Goal: Check status: Check status

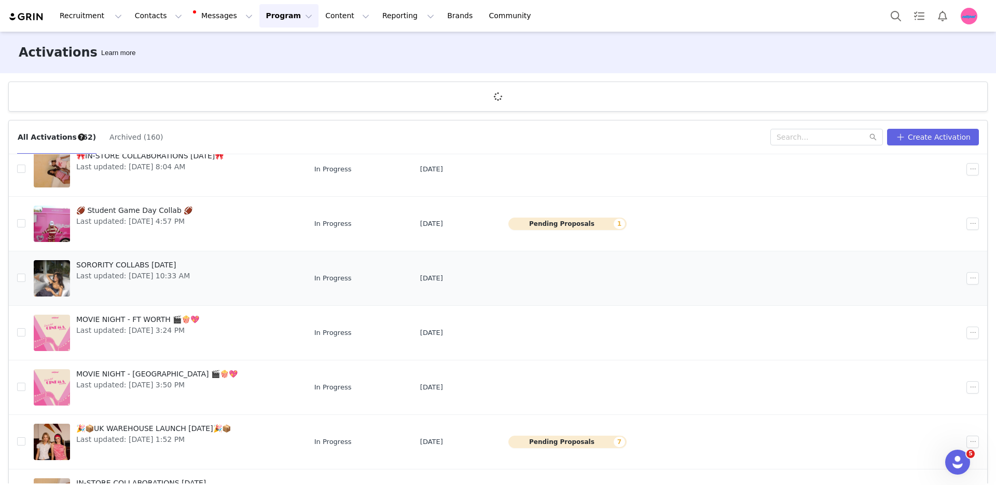
scroll to position [35, 0]
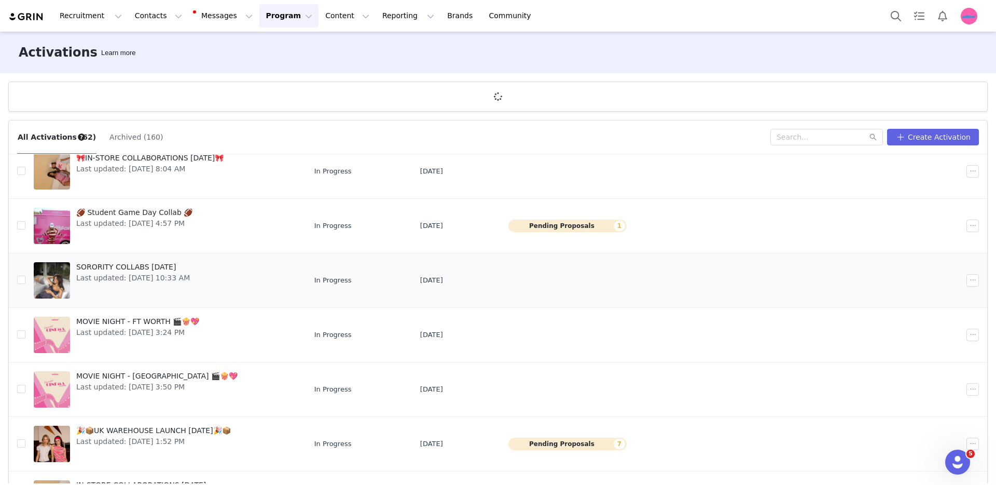
click at [224, 286] on link "SORORITY COLLABS [DATE] Last updated: [DATE] 10:33 AM" at bounding box center [166, 280] width 264 height 42
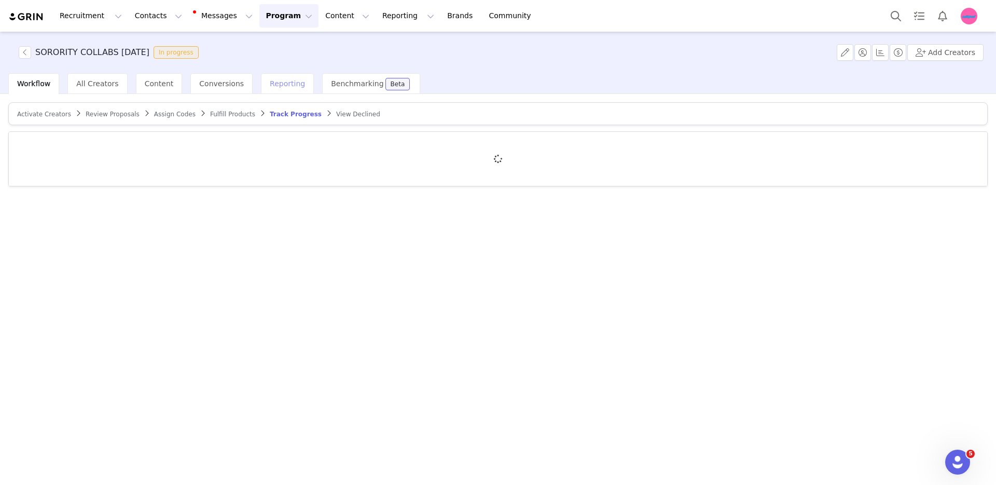
click at [281, 79] on span "Reporting" at bounding box center [287, 83] width 35 height 8
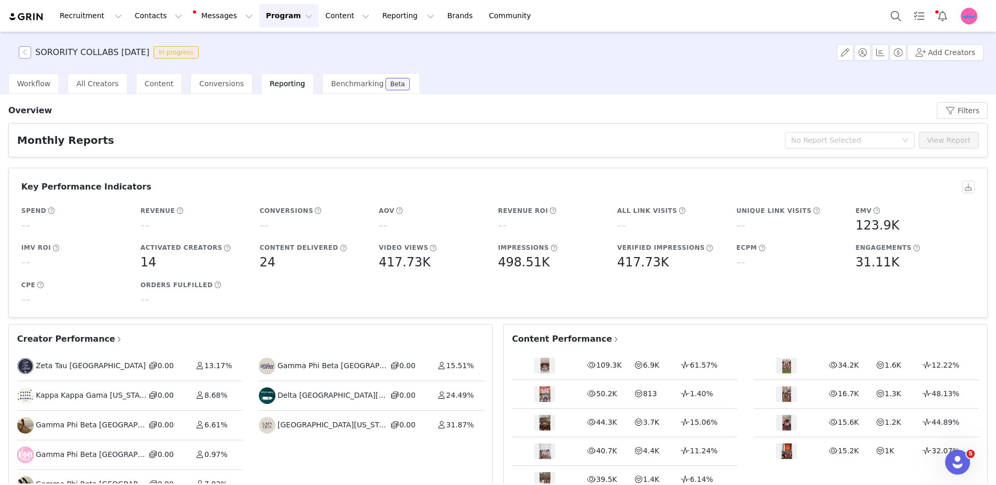
click at [27, 54] on button "button" at bounding box center [25, 52] width 12 height 12
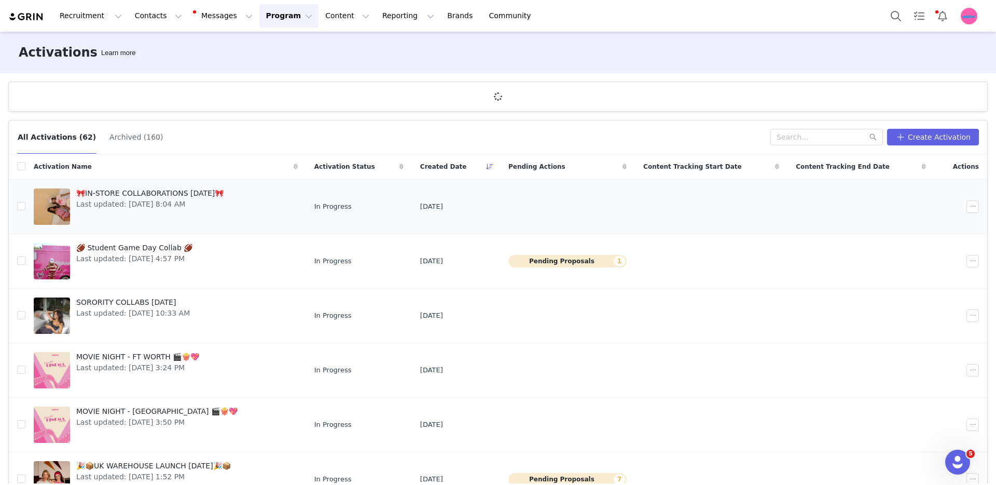
click at [408, 199] on td "In Progress" at bounding box center [359, 206] width 106 height 54
click at [196, 198] on div "🎀IN-STORE COLLABORATIONS [DATE]🎀 Last updated: [DATE] 8:04 AM" at bounding box center [150, 207] width 160 height 42
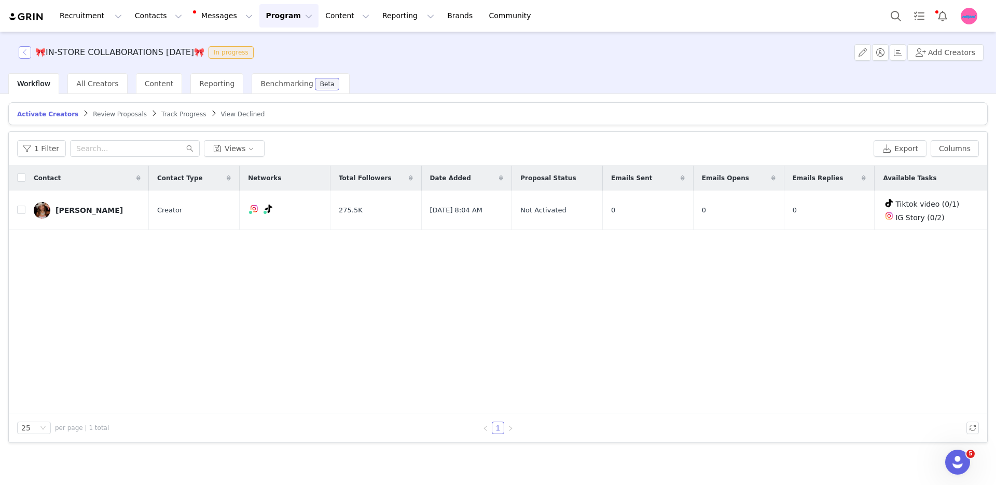
click at [23, 54] on button "button" at bounding box center [25, 52] width 12 height 12
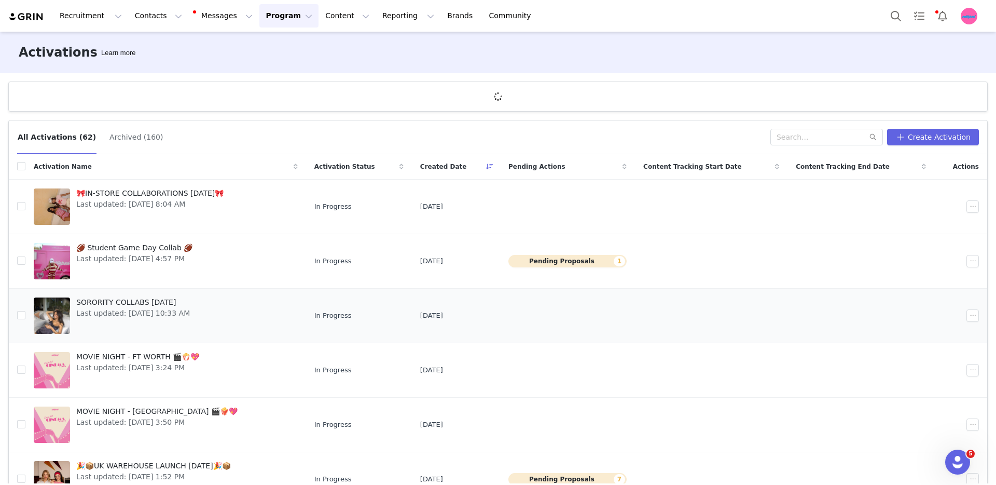
click at [167, 301] on span "SORORITY COLLABS [DATE]" at bounding box center [133, 302] width 114 height 11
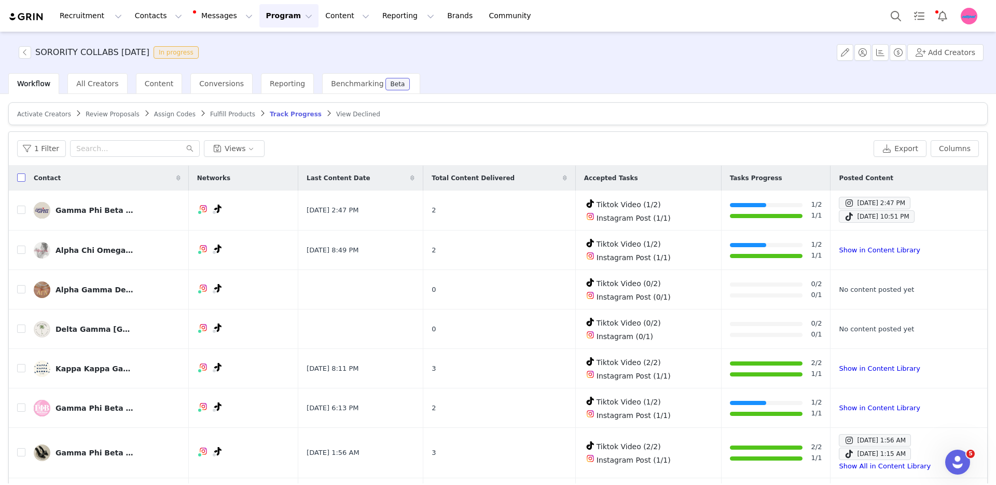
click at [22, 181] on input "checkbox" at bounding box center [21, 177] width 8 height 8
checkbox input "true"
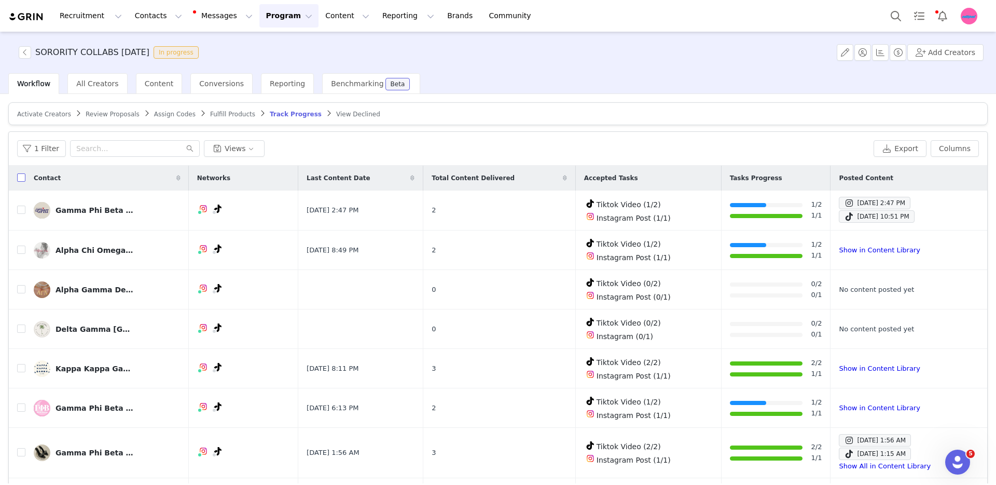
checkbox input "true"
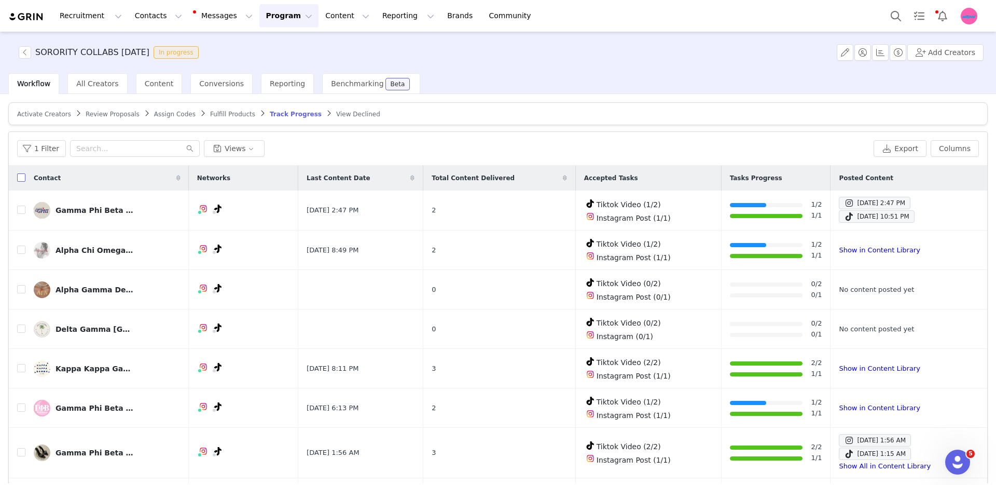
checkbox input "true"
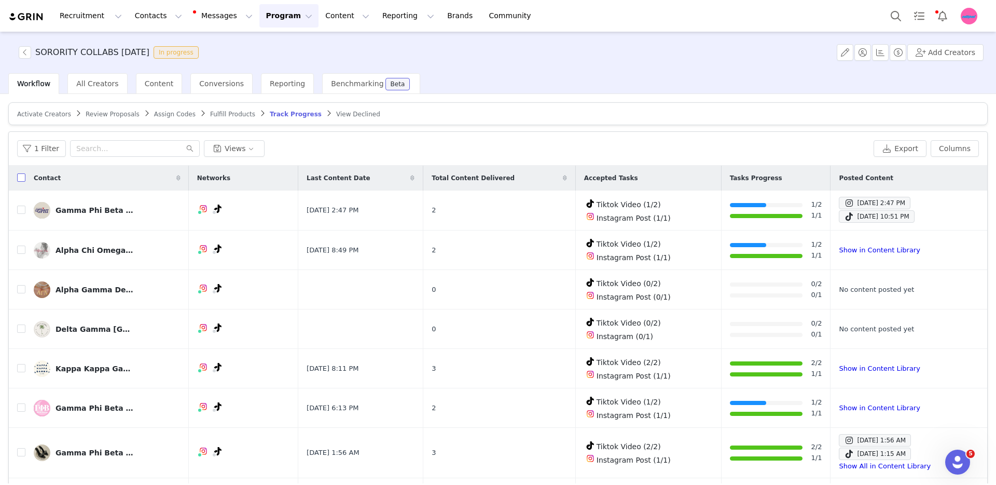
checkbox input "true"
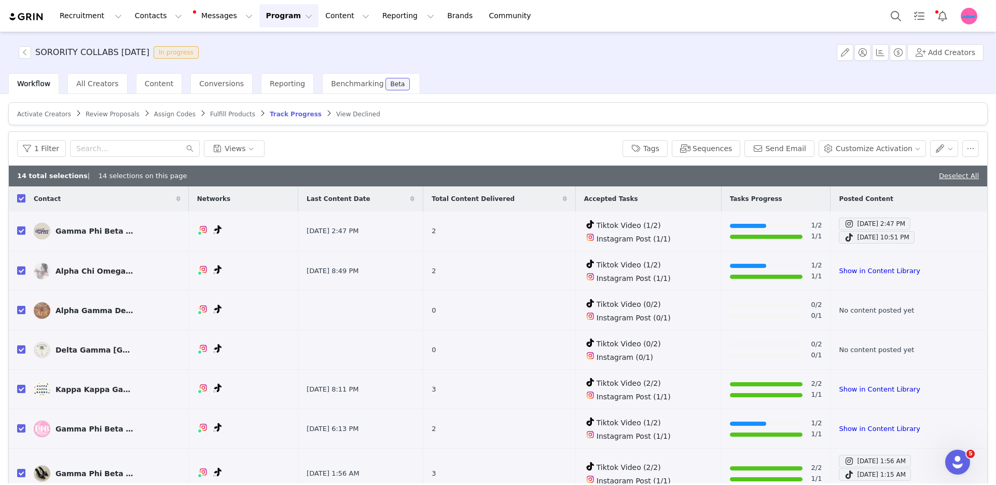
click at [22, 198] on input "checkbox" at bounding box center [21, 198] width 8 height 8
checkbox input "false"
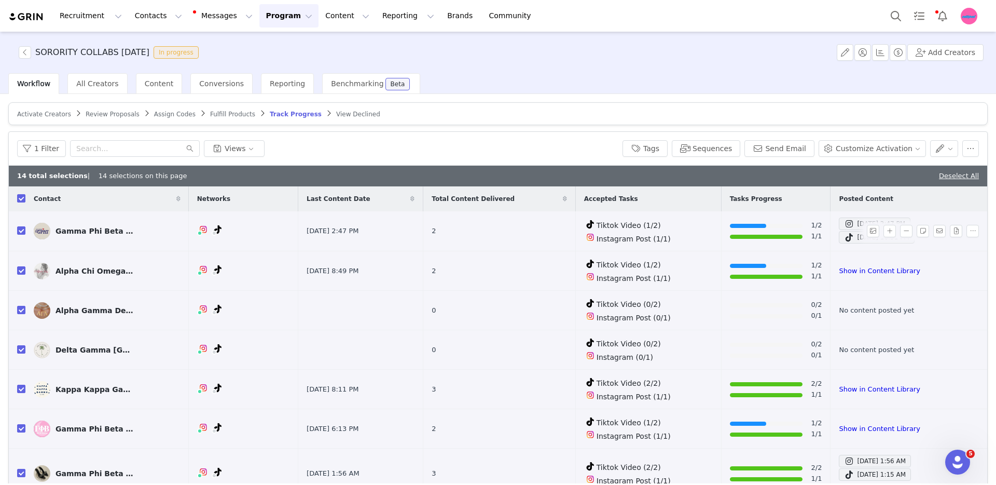
checkbox input "false"
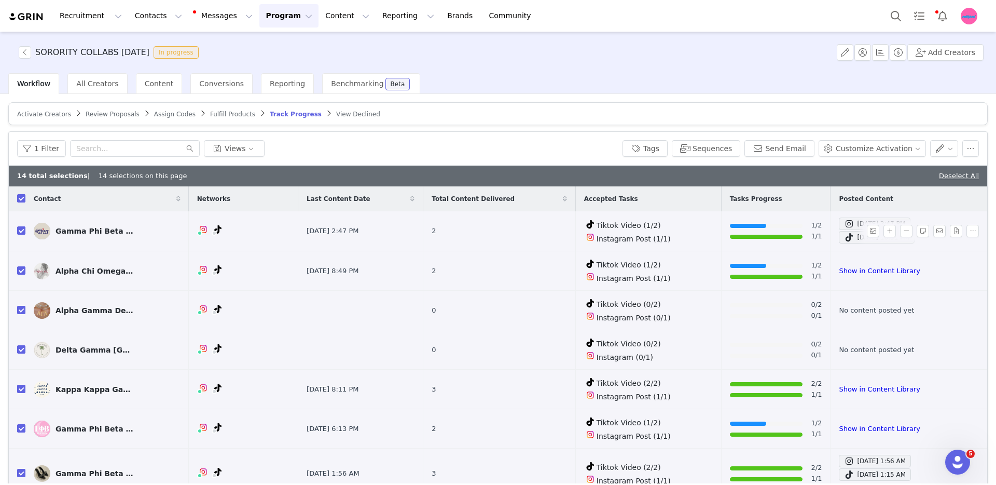
checkbox input "false"
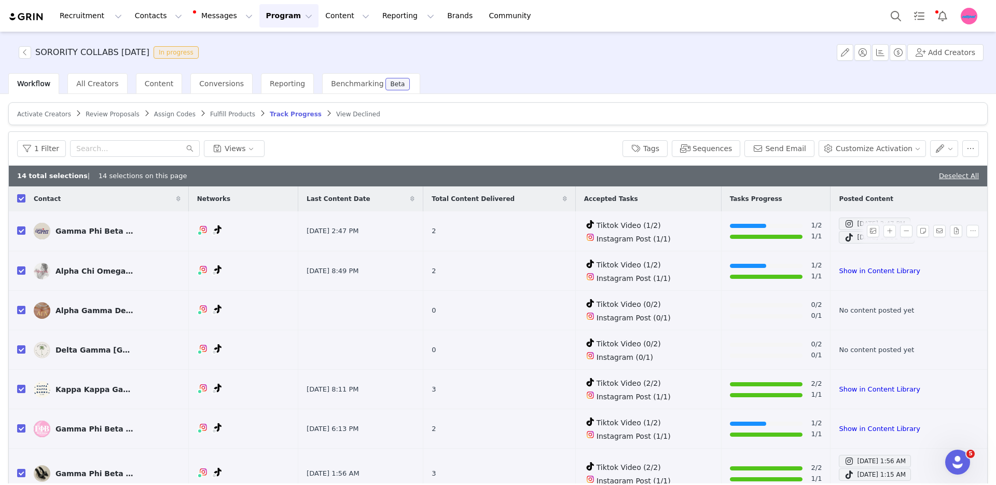
checkbox input "false"
